Goal: Contribute content: Contribute content

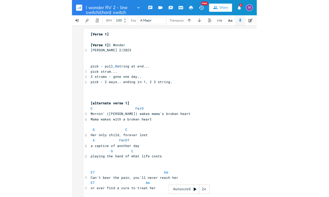
scroll to position [0, 2]
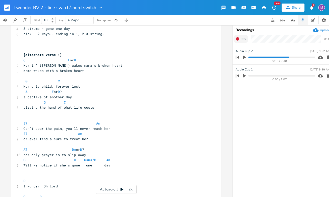
click at [183, 38] on span "Rec" at bounding box center [244, 39] width 6 height 4
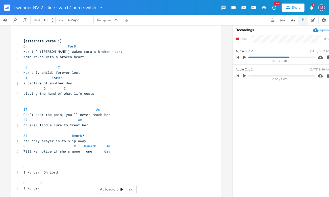
scroll to position [67, 0]
click at [183, 38] on rect "button" at bounding box center [237, 39] width 3 height 3
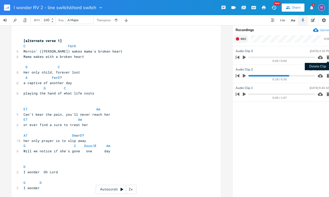
click at [183, 58] on icon "button" at bounding box center [328, 58] width 3 height 4
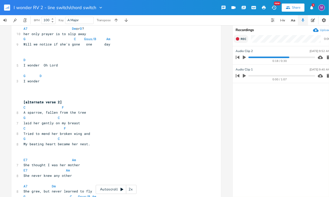
scroll to position [228, 0]
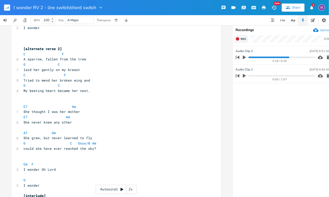
click at [183, 39] on icon "button" at bounding box center [237, 38] width 3 height 3
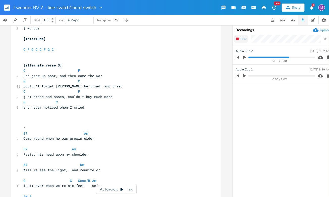
scroll to position [402, 0]
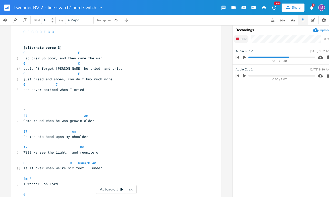
click at [183, 41] on button "End" at bounding box center [241, 39] width 15 height 8
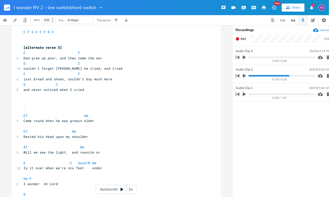
click at [183, 57] on icon "button" at bounding box center [244, 58] width 3 height 4
click at [183, 58] on icon "button" at bounding box center [328, 57] width 5 height 5
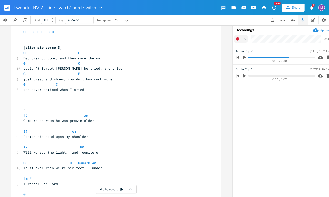
click at [183, 39] on icon "button" at bounding box center [237, 38] width 3 height 3
click at [183, 39] on rect "button" at bounding box center [237, 39] width 3 height 3
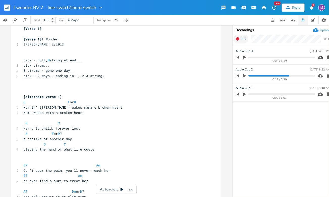
scroll to position [10, 0]
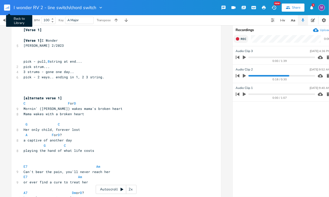
click at [9, 7] on icon "button" at bounding box center [9, 7] width 1 height 3
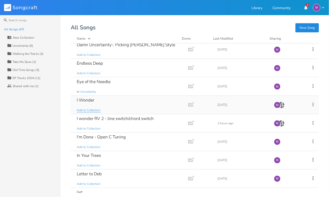
scroll to position [429, 0]
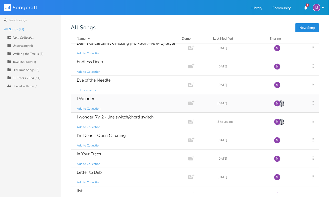
click at [102, 94] on div "I Wonder Add to Collection" at bounding box center [128, 103] width 103 height 18
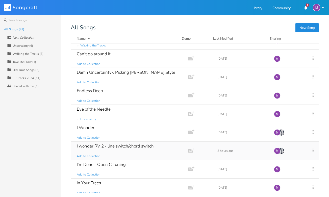
scroll to position [406, 0]
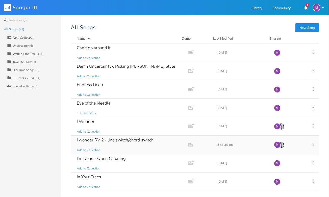
click at [122, 144] on div "I wonder RV 2 - line switch/chord switch Add to Collection" at bounding box center [128, 145] width 103 height 18
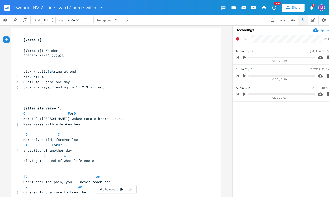
click at [63, 51] on pre "[Verse 1] I Wonder" at bounding box center [113, 50] width 182 height 5
type textarea "Relative Minor 0"
type textarea "(C"
type textarea "Key of C Chords, but Am is the one chord.."
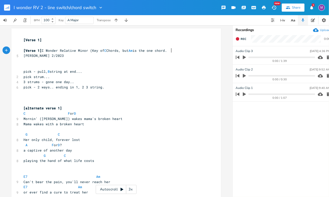
scroll to position [0, 63]
type textarea ")"
click at [78, 113] on span "C F or D" at bounding box center [59, 113] width 73 height 5
type textarea "Dm"
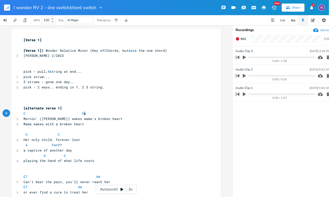
scroll to position [0, 11]
click at [127, 113] on pre "C Dm" at bounding box center [113, 113] width 182 height 5
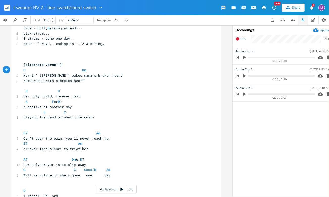
scroll to position [54, 0]
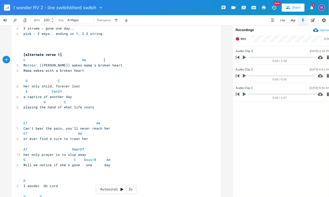
click at [59, 81] on span "G C" at bounding box center [46, 81] width 46 height 5
type textarea "walk down"
click at [70, 88] on span "Her only child, forever lost" at bounding box center [51, 86] width 57 height 5
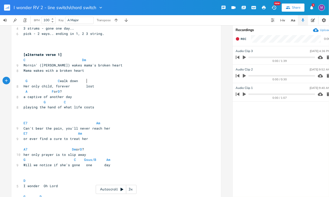
click at [78, 80] on span "G C walk down" at bounding box center [50, 81] width 55 height 5
type textarea "Am"
click at [27, 92] on span "A F or D ?" at bounding box center [42, 91] width 38 height 5
type textarea "m"
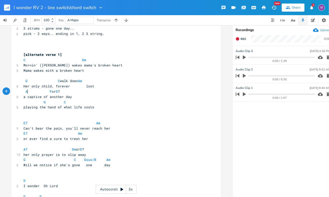
scroll to position [0, 3]
click at [58, 93] on span "Am F or D ?" at bounding box center [42, 91] width 38 height 5
click at [32, 92] on span "Am D ?" at bounding box center [27, 91] width 8 height 5
type textarea "m"
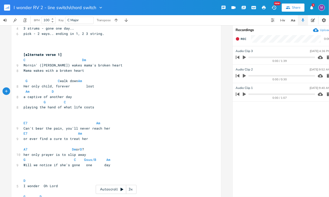
scroll to position [0, 3]
click at [119, 109] on pre "playing the hand of what life costs" at bounding box center [113, 107] width 182 height 5
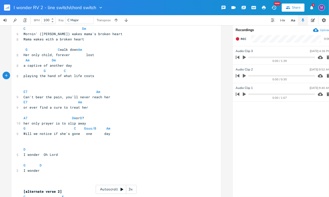
scroll to position [94, 0]
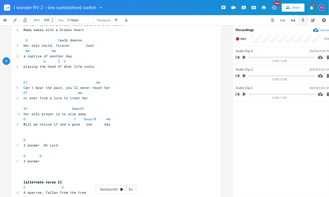
click at [58, 63] on span "G C" at bounding box center [48, 61] width 51 height 5
click at [38, 62] on span "G C" at bounding box center [48, 61] width 51 height 5
click at [57, 60] on span "G C" at bounding box center [51, 61] width 57 height 5
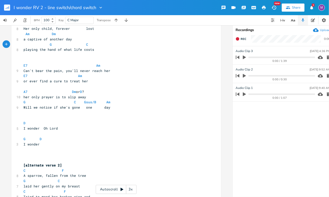
scroll to position [113, 0]
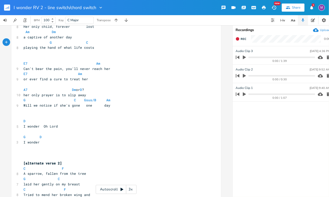
click at [91, 63] on span "E7 Am" at bounding box center [61, 63] width 77 height 5
click at [70, 74] on span "E7 Am" at bounding box center [52, 73] width 59 height 5
click at [87, 91] on pre "A7 Dm or D ?" at bounding box center [113, 89] width 182 height 5
click at [64, 90] on span "A7 Dm" at bounding box center [49, 89] width 53 height 5
type textarea "Gsus/B"
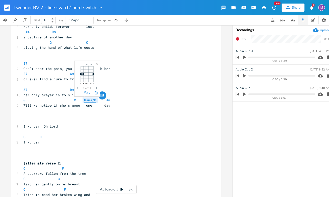
drag, startPoint x: 97, startPoint y: 99, endPoint x: 81, endPoint y: 98, distance: 16.2
click at [81, 98] on body "I wonder RV 2 - line switch/chord switch New Share 1 M BPM 100 Key C Major Tran…" at bounding box center [164, 98] width 329 height 197
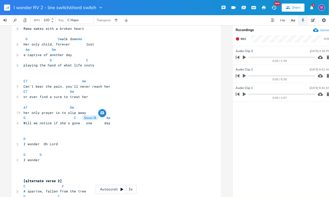
scroll to position [81, 0]
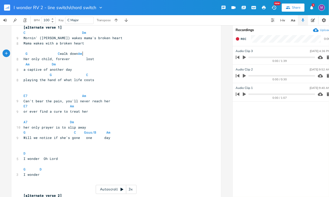
click at [81, 55] on span "G C walk down Am" at bounding box center [54, 53] width 63 height 5
paste textarea
click at [71, 53] on span "G C walkGsus/B Am" at bounding box center [55, 53] width 65 height 5
click at [83, 58] on span "Her only child, forever lost" at bounding box center [58, 59] width 71 height 5
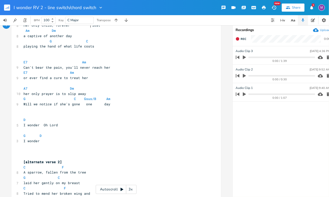
scroll to position [115, 0]
click at [24, 120] on pre "D" at bounding box center [113, 119] width 182 height 5
type textarea "m"
click at [42, 135] on span at bounding box center [45, 135] width 6 height 5
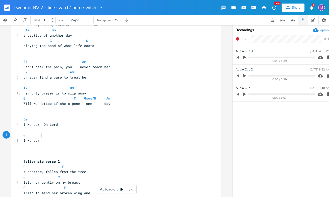
type textarea "m"
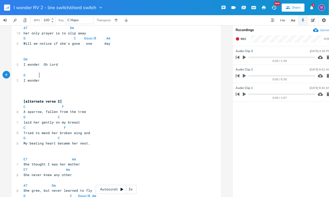
scroll to position [176, 0]
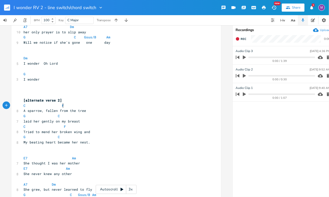
click at [62, 105] on span "C F" at bounding box center [50, 105] width 55 height 5
type textarea "Dm"
click at [113, 95] on pre "​" at bounding box center [113, 94] width 182 height 5
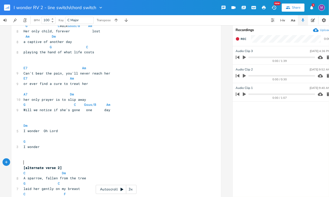
scroll to position [103, 0]
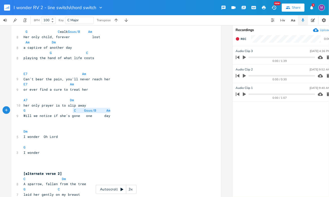
type textarea "C Gsus/B Am"
drag, startPoint x: 110, startPoint y: 110, endPoint x: 69, endPoint y: 108, distance: 40.7
click at [69, 108] on pre "G C Gsus/B Am" at bounding box center [113, 110] width 182 height 5
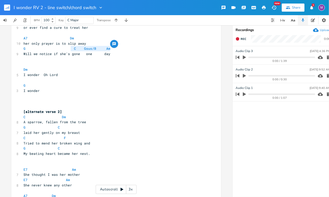
scroll to position [166, 0]
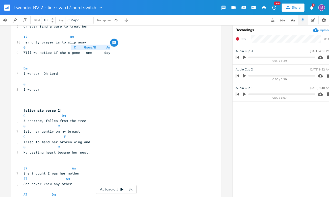
click at [58, 126] on span "G C" at bounding box center [42, 126] width 38 height 5
paste textarea
click at [59, 132] on span "laid her gently on my breast" at bounding box center [51, 131] width 57 height 5
click at [73, 133] on pre "laid her gently on my breast" at bounding box center [113, 131] width 182 height 5
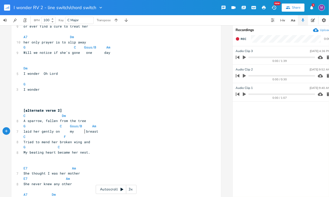
scroll to position [0, 5]
click at [24, 138] on span "C F" at bounding box center [53, 136] width 61 height 5
type textarea "Am"
click at [58, 136] on span "Am F" at bounding box center [54, 136] width 63 height 5
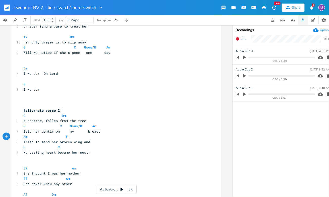
click at [67, 137] on span "Am F" at bounding box center [54, 136] width 63 height 5
type textarea "Dm"
click at [126, 147] on pre "G C" at bounding box center [113, 146] width 182 height 5
click at [52, 147] on span "G C" at bounding box center [41, 147] width 36 height 5
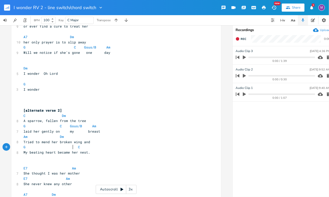
click at [20, 145] on div "x [Verse 1] ​ [Verse 1] I Wonder Relative Minor (Key of C Chords, but Am is the…" at bounding box center [116, 169] width 210 height 615
click at [22, 147] on pre "G C" at bounding box center [113, 146] width 182 height 5
click at [76, 149] on span "G C" at bounding box center [54, 147] width 63 height 5
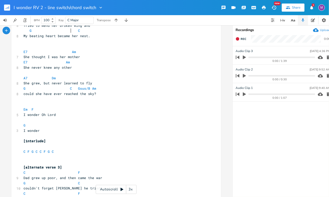
scroll to position [286, 0]
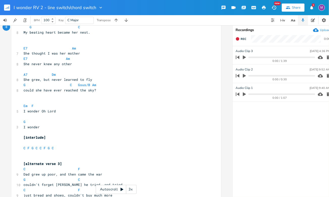
click at [32, 105] on span "Em F" at bounding box center [29, 106] width 12 height 5
type textarea "Dm"
click at [99, 115] on pre "​" at bounding box center [113, 116] width 182 height 5
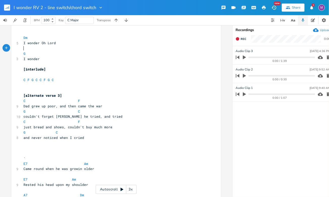
scroll to position [355, 0]
click at [22, 55] on pre "G" at bounding box center [113, 53] width 182 height 5
click at [78, 101] on span "C F" at bounding box center [52, 100] width 59 height 5
type textarea "Dm"
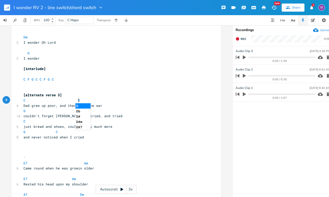
scroll to position [0, 5]
click at [131, 88] on pre "​" at bounding box center [113, 89] width 182 height 5
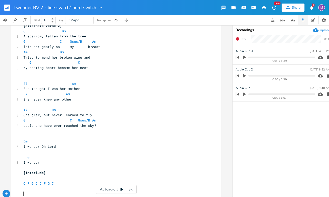
scroll to position [249, 0]
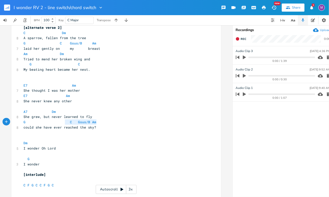
type textarea "C Gsus/B Am"
drag, startPoint x: 99, startPoint y: 123, endPoint x: 63, endPoint y: 120, distance: 35.7
click at [63, 121] on pre "G C Gsus/B Am" at bounding box center [113, 121] width 182 height 5
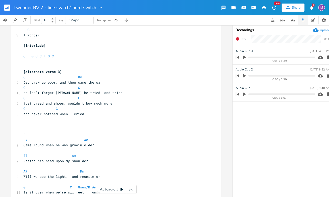
scroll to position [380, 0]
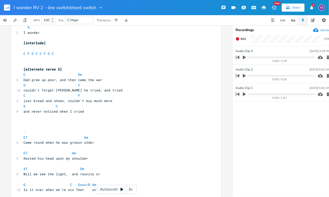
click at [78, 85] on pre "G C" at bounding box center [113, 85] width 182 height 5
paste textarea
click at [97, 92] on span "couldn't forget [PERSON_NAME] he tried, and tried" at bounding box center [72, 90] width 99 height 5
click at [26, 95] on span "C F" at bounding box center [51, 95] width 57 height 5
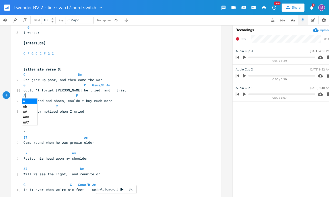
type textarea "Am"
click at [77, 96] on pre "Am F" at bounding box center [113, 95] width 182 height 5
type textarea "Dm"
click at [125, 129] on pre "​" at bounding box center [113, 126] width 182 height 5
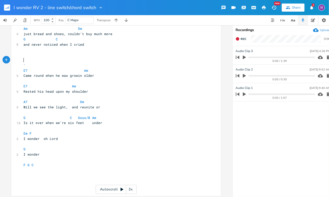
scroll to position [452, 0]
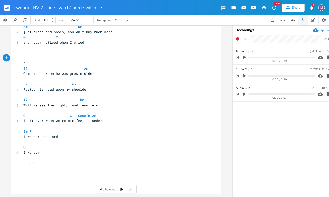
click at [30, 129] on span "Em F" at bounding box center [29, 131] width 12 height 5
type textarea "Dm"
click at [87, 151] on pre "I wonder" at bounding box center [113, 152] width 182 height 5
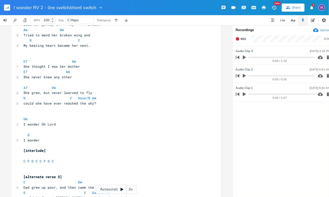
scroll to position [271, 0]
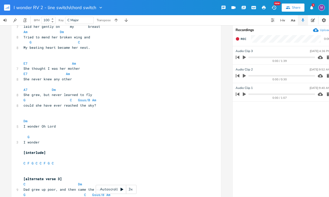
click at [28, 163] on span "C F G C C F G C" at bounding box center [38, 163] width 30 height 5
type textarea "Dm"
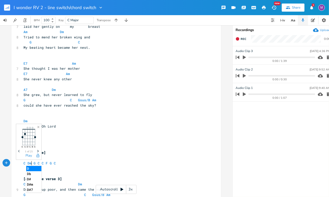
scroll to position [0, 5]
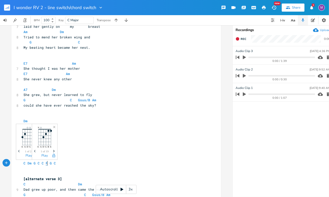
click at [46, 164] on span "F" at bounding box center [47, 163] width 2 height 5
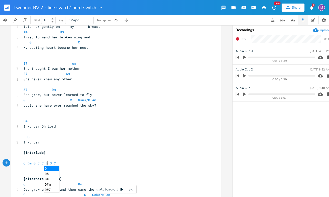
type textarea "Dm"
click at [101, 139] on pre "G" at bounding box center [113, 136] width 182 height 5
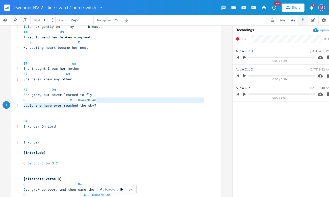
type textarea "Gsus/B Am"
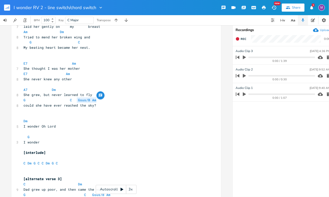
drag, startPoint x: 99, startPoint y: 102, endPoint x: 74, endPoint y: 102, distance: 25.3
click at [74, 102] on pre "G C Gsus/B Am" at bounding box center [113, 99] width 182 height 5
click at [42, 163] on span "C Dm G C C Dm G C" at bounding box center [40, 163] width 34 height 5
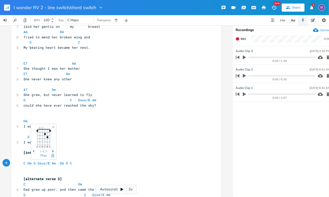
type textarea "m"
type textarea "Am"
click at [110, 158] on pre "​" at bounding box center [113, 157] width 182 height 5
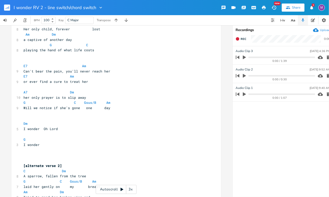
scroll to position [111, 0]
click at [45, 141] on span at bounding box center [44, 138] width 8 height 5
type textarea "G"
click at [90, 133] on pre "​" at bounding box center [113, 133] width 182 height 5
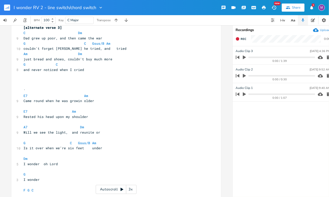
scroll to position [452, 0]
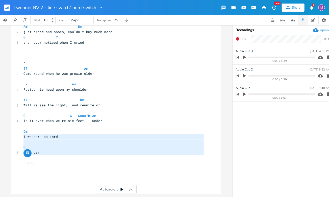
type textarea "Dm I wonder oh Lord G I wonder"
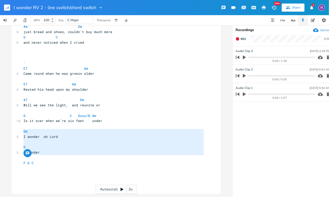
drag, startPoint x: 46, startPoint y: 154, endPoint x: 18, endPoint y: 131, distance: 36.1
click at [41, 161] on pre "F G C" at bounding box center [113, 163] width 182 height 5
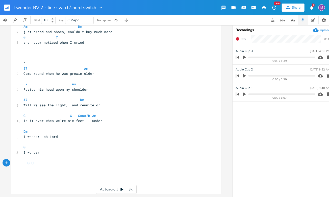
click at [41, 161] on pre "F G C" at bounding box center [113, 163] width 182 height 5
type textarea "F G C"
drag, startPoint x: 41, startPoint y: 161, endPoint x: 21, endPoint y: 159, distance: 19.3
click at [22, 161] on pre "F G C" at bounding box center [113, 163] width 182 height 5
paste textarea
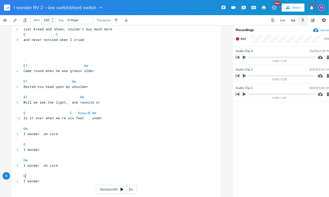
click at [24, 177] on pre "G" at bounding box center [113, 175] width 182 height 5
type textarea "C"
click at [144, 138] on pre "​" at bounding box center [113, 139] width 182 height 5
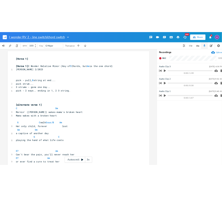
scroll to position [413, 0]
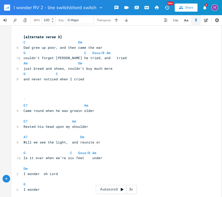
click at [98, 69] on span "just bread and shoes, couldn't buy much more" at bounding box center [67, 68] width 89 height 5
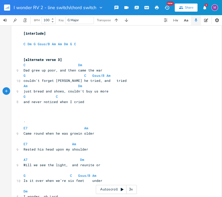
scroll to position [0, 0]
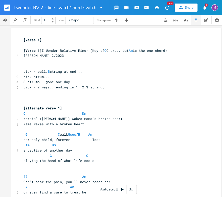
type textarea "us"
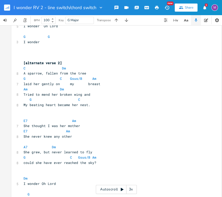
scroll to position [216, 0]
